Goal: Task Accomplishment & Management: Manage account settings

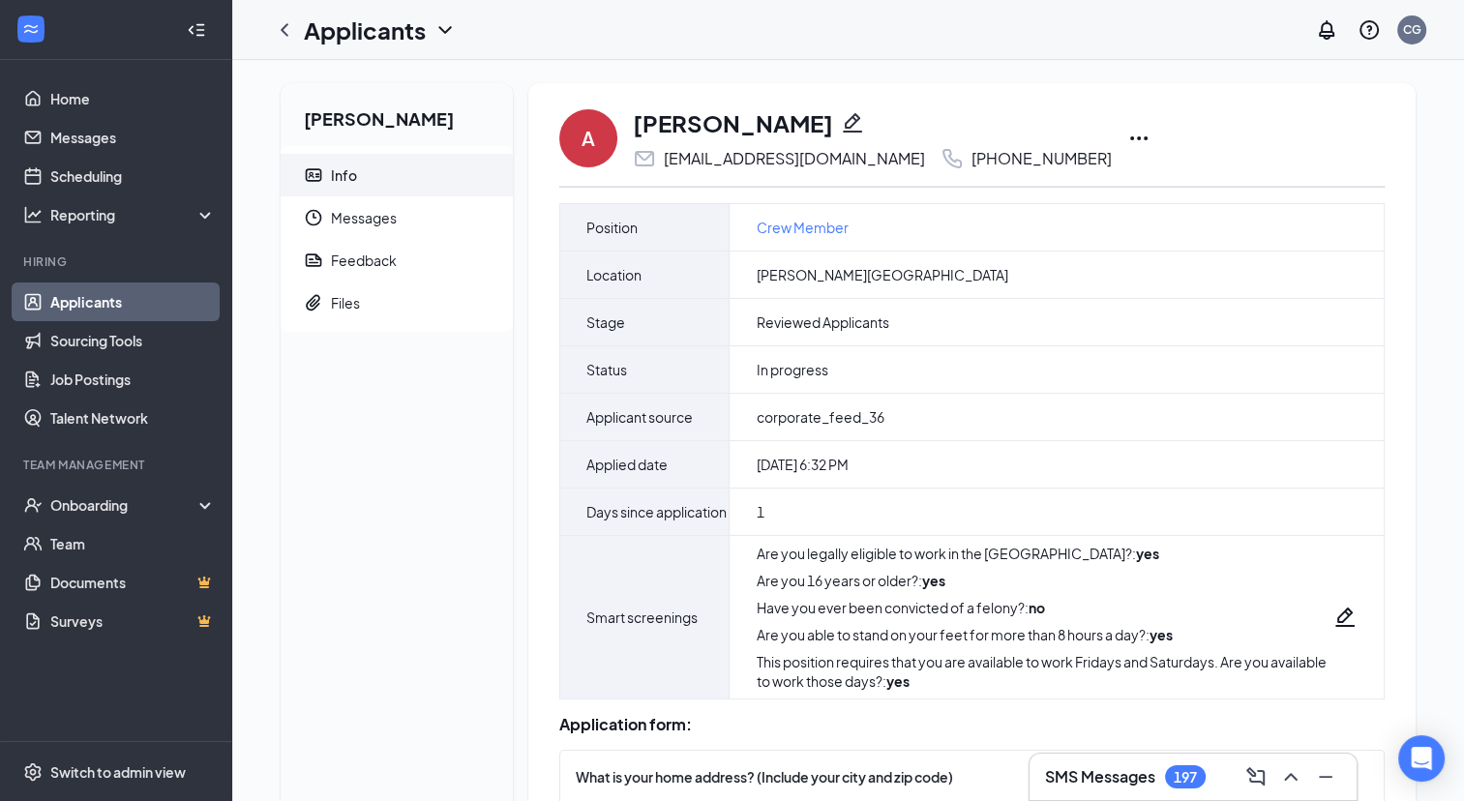
click at [1130, 138] on icon "Ellipses" at bounding box center [1138, 138] width 17 height 4
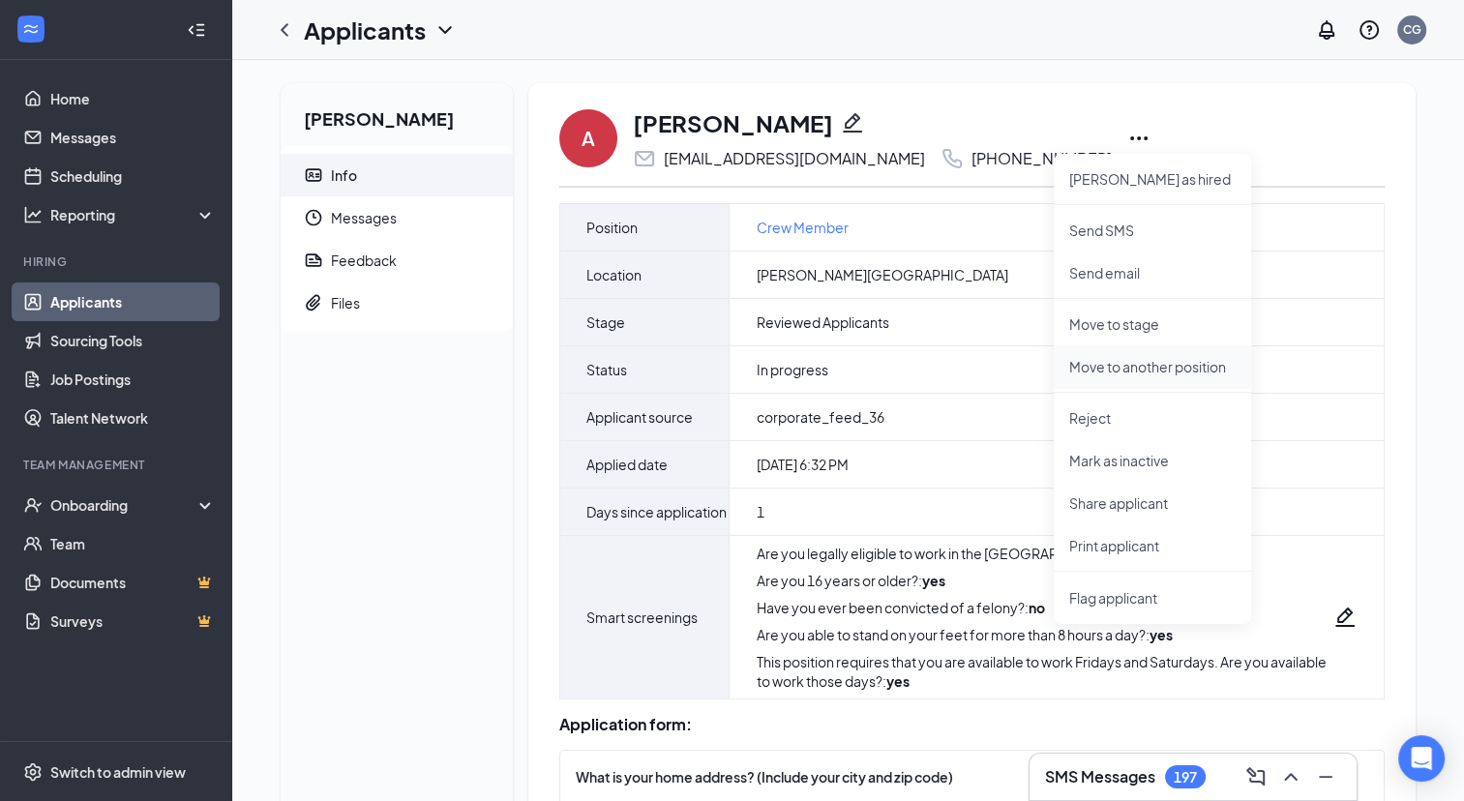
click at [1130, 362] on p "Move to another position" at bounding box center [1152, 366] width 166 height 19
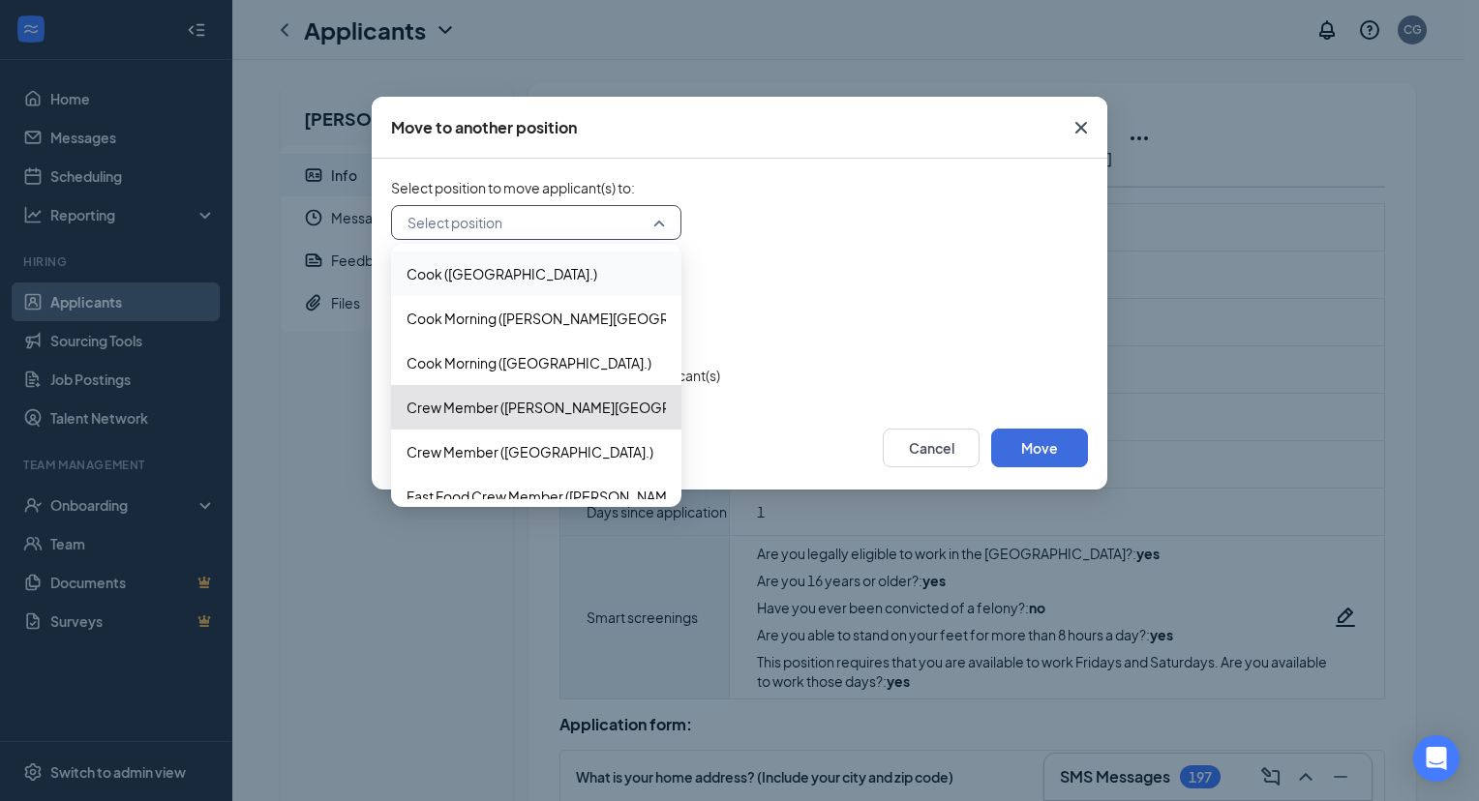
click at [581, 222] on input "search" at bounding box center [530, 222] width 254 height 33
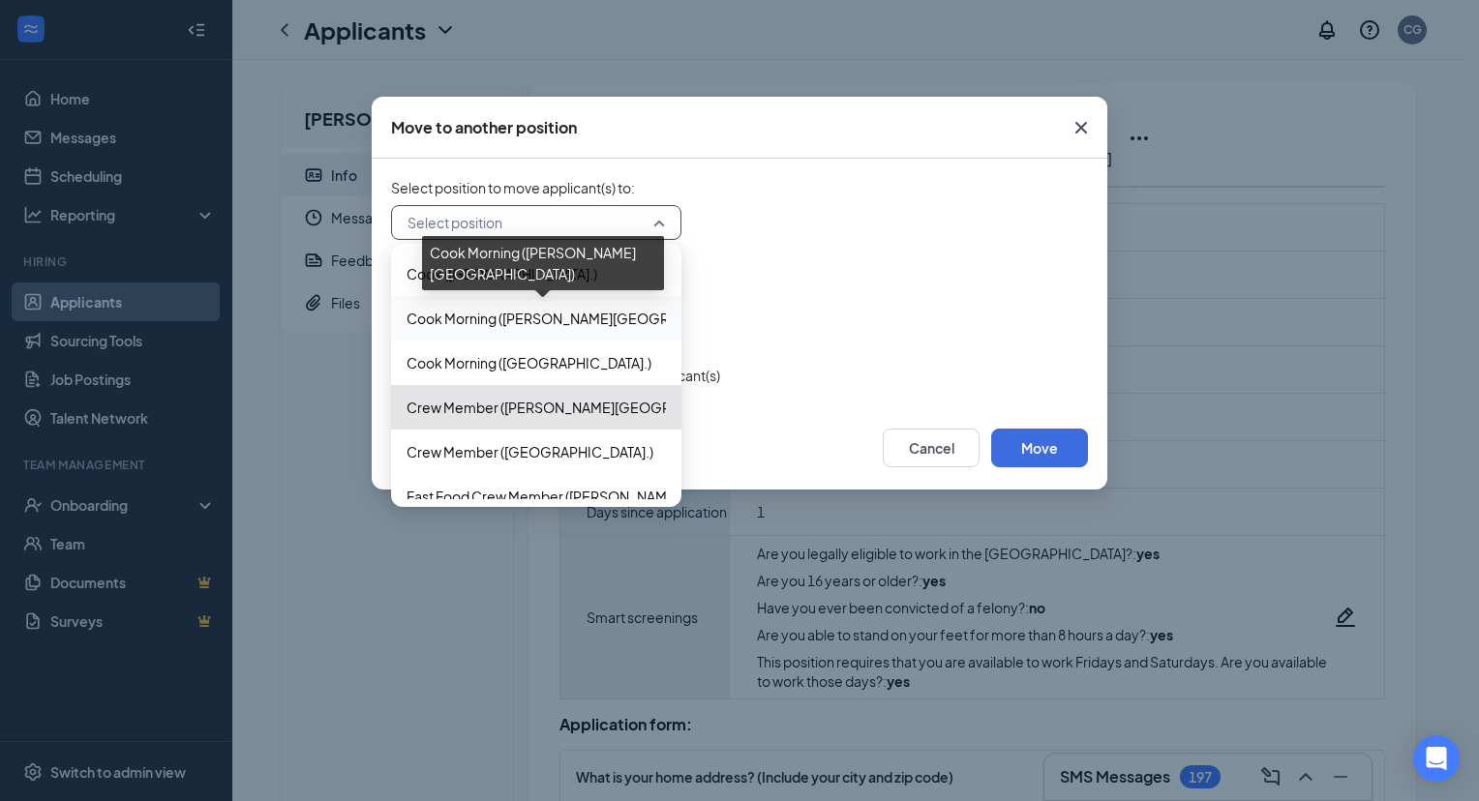
click at [573, 312] on span "Cook Morning ([PERSON_NAME][GEOGRAPHIC_DATA])" at bounding box center [581, 318] width 351 height 21
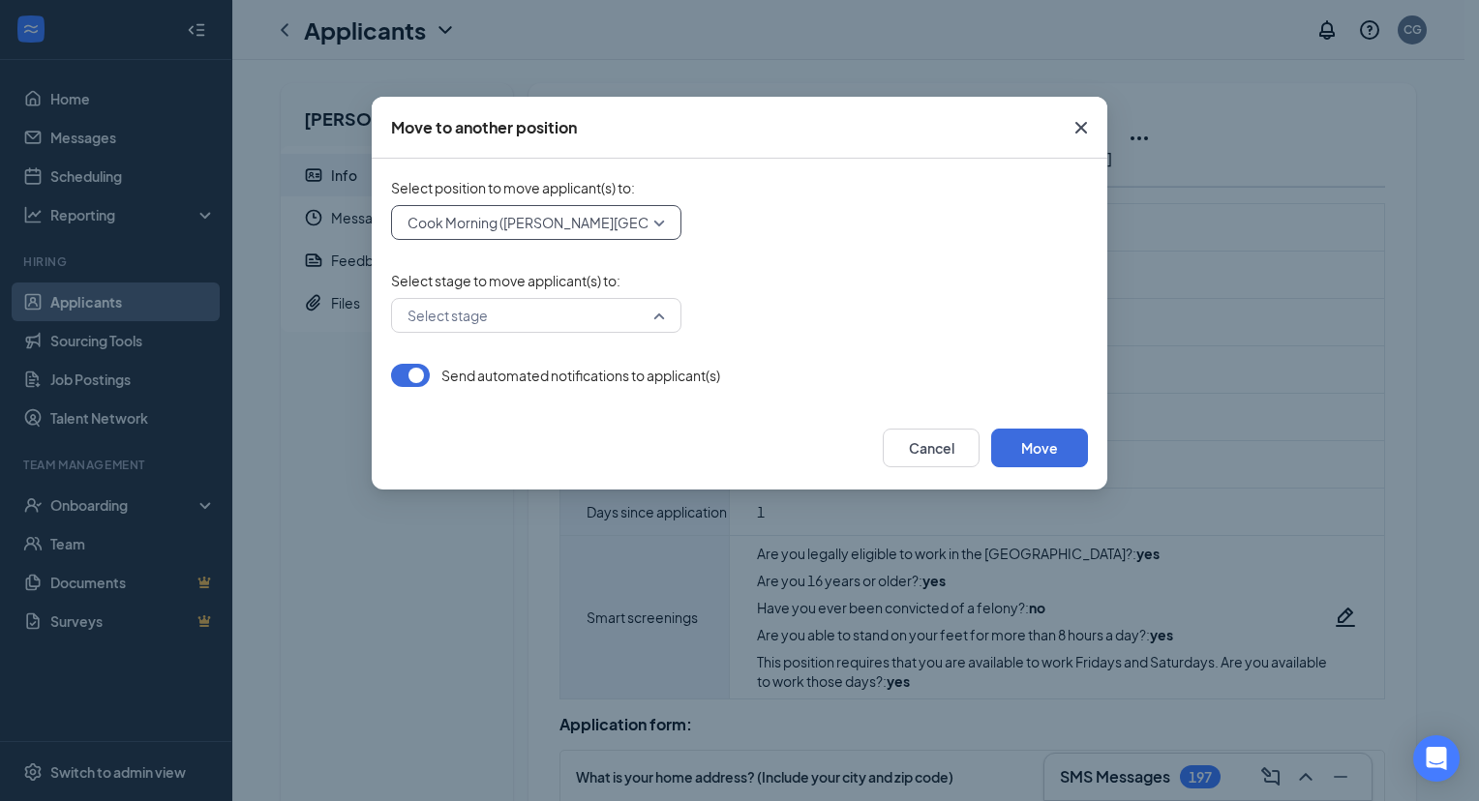
click at [623, 314] on input "search" at bounding box center [530, 315] width 254 height 33
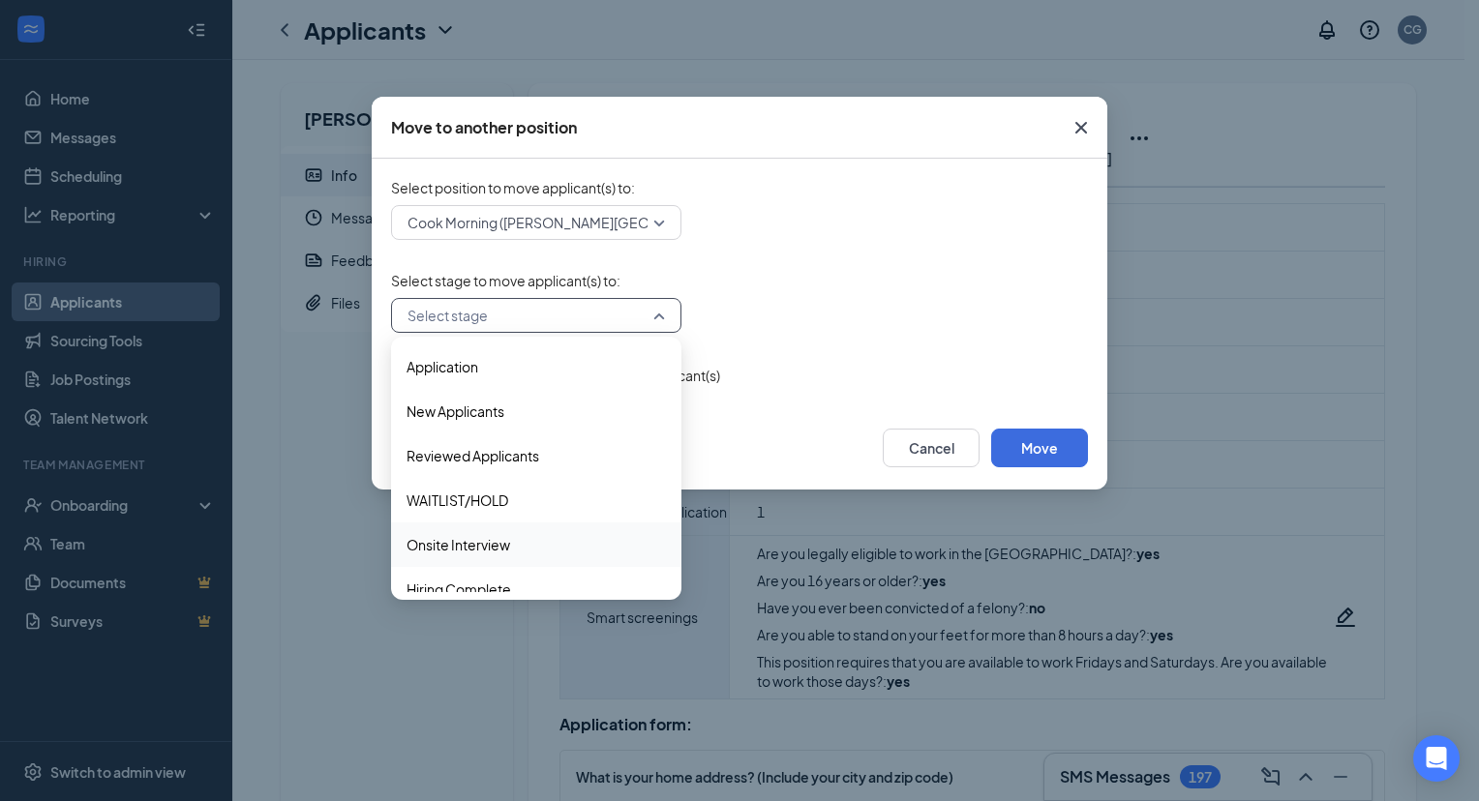
click at [569, 536] on span "Onsite Interview" at bounding box center [535, 544] width 259 height 21
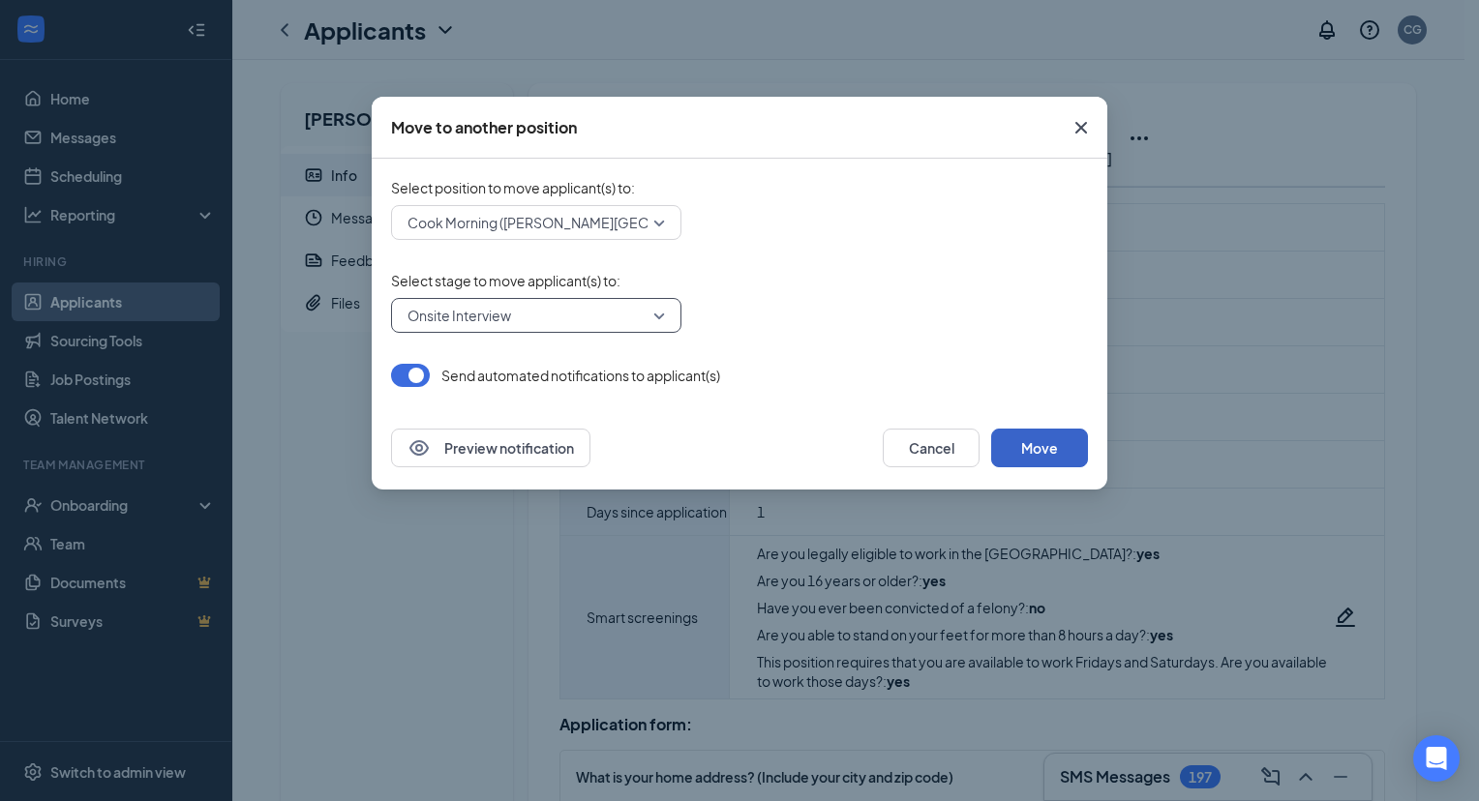
click at [1034, 448] on button "Move" at bounding box center [1039, 448] width 97 height 39
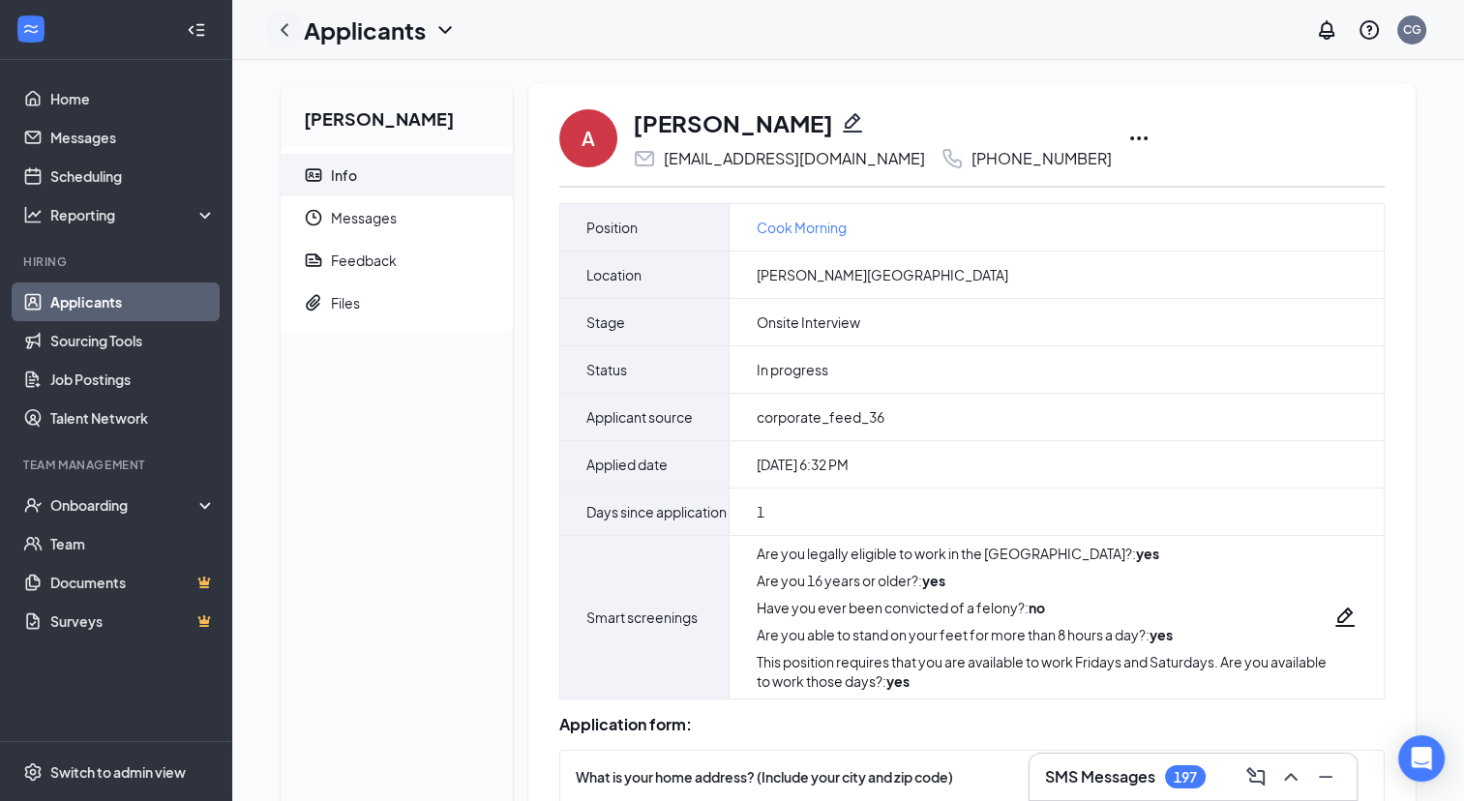
click at [286, 23] on icon "ChevronLeft" at bounding box center [285, 29] width 8 height 13
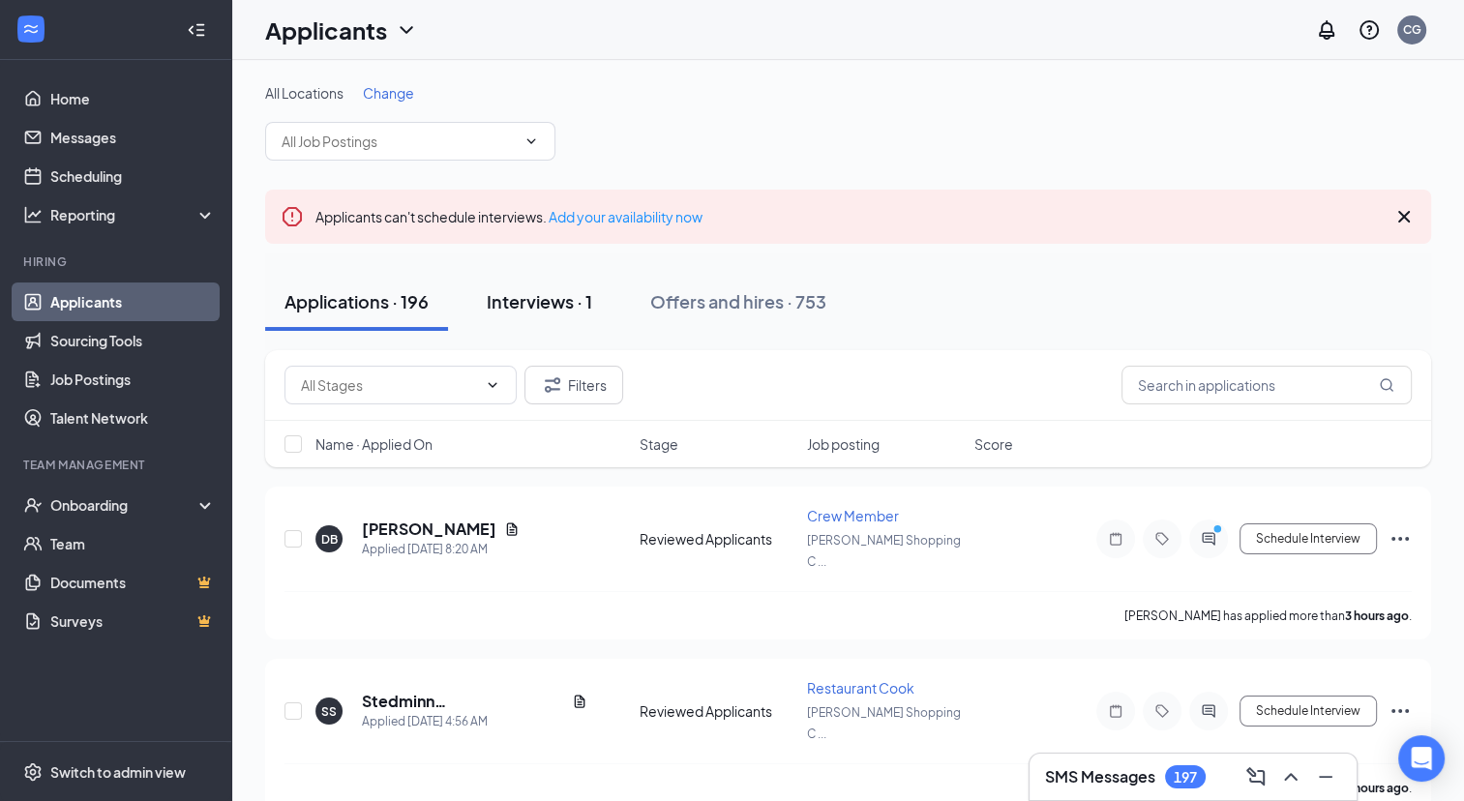
click at [557, 299] on div "Interviews · 1" at bounding box center [539, 301] width 105 height 24
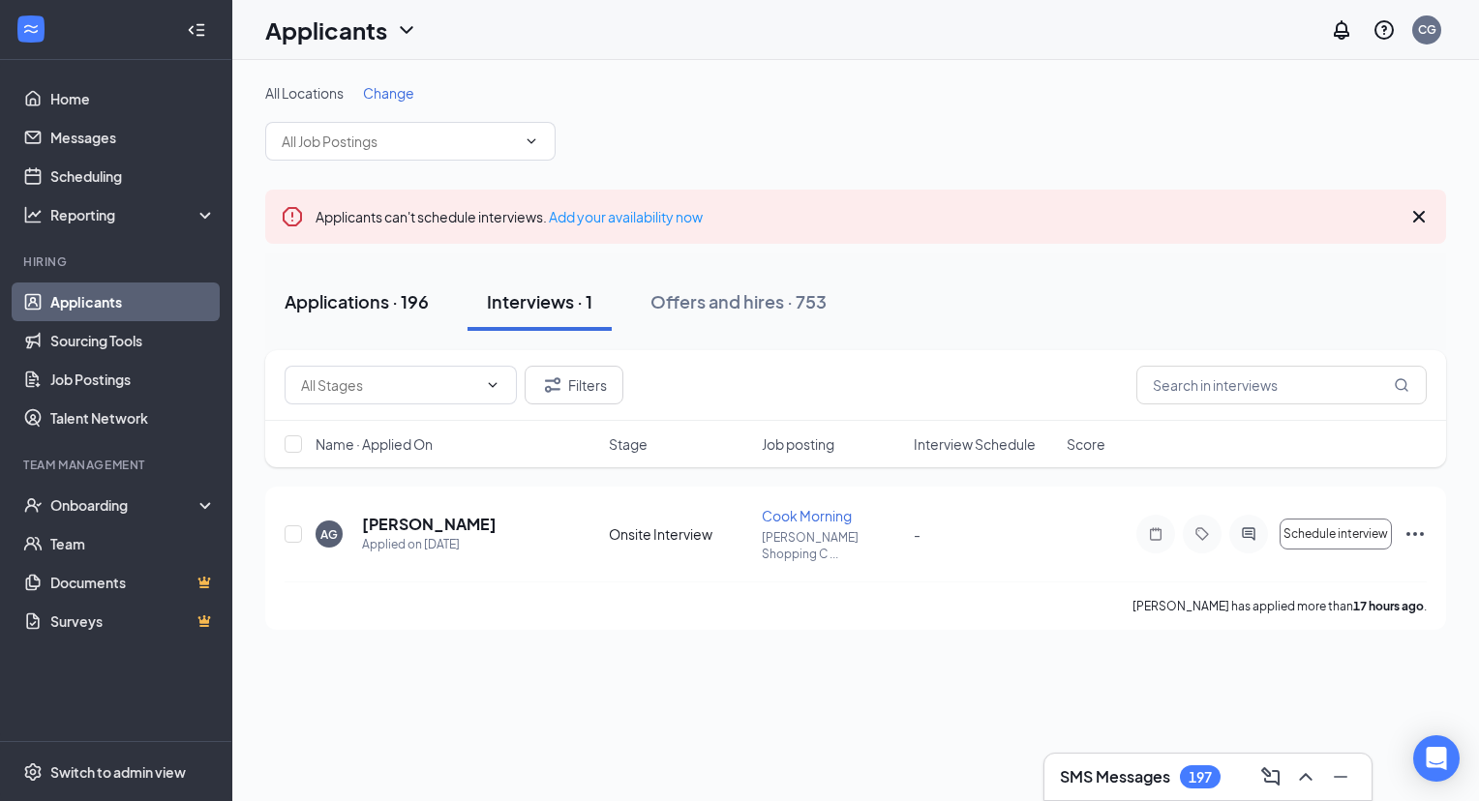
click at [368, 306] on div "Applications · 196" at bounding box center [357, 301] width 144 height 24
